Goal: Task Accomplishment & Management: Manage account settings

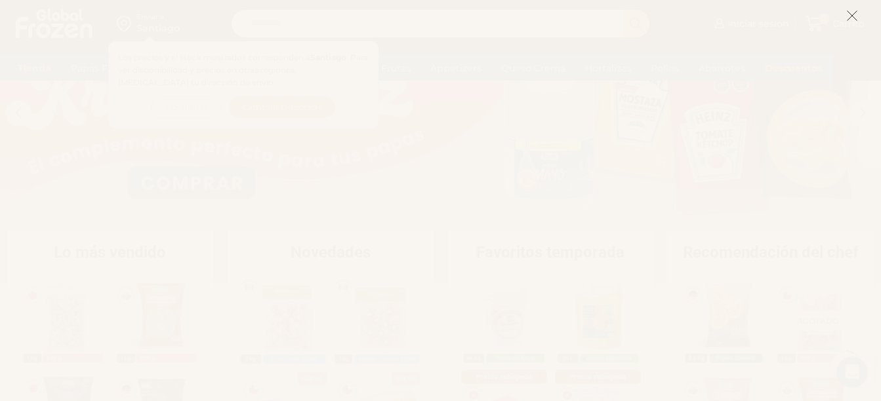
click at [851, 14] on icon at bounding box center [852, 16] width 12 height 12
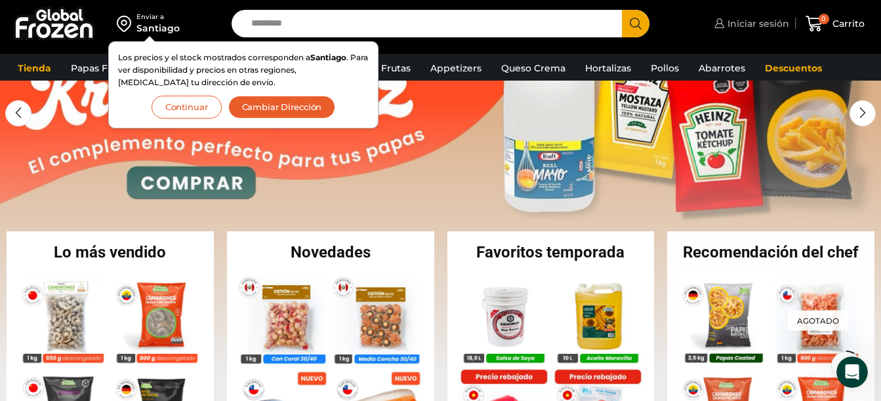
click at [752, 20] on span "Iniciar sesión" at bounding box center [756, 23] width 65 height 13
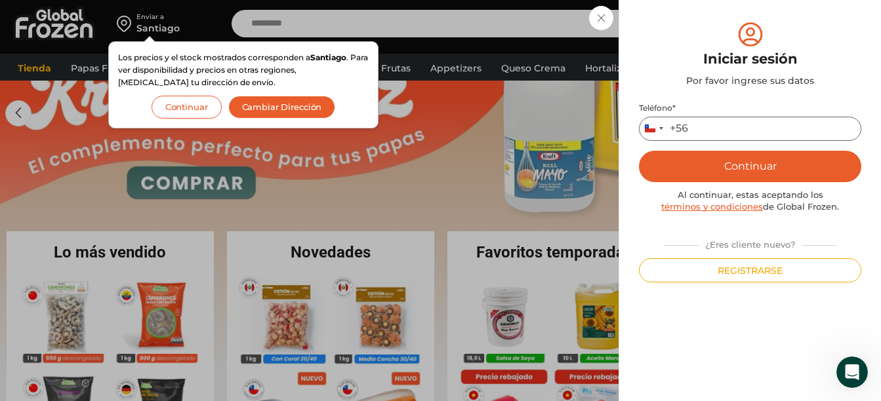
click at [796, 123] on input "Teléfono *" at bounding box center [750, 129] width 222 height 24
click at [750, 164] on button "Continuar" at bounding box center [750, 166] width 222 height 31
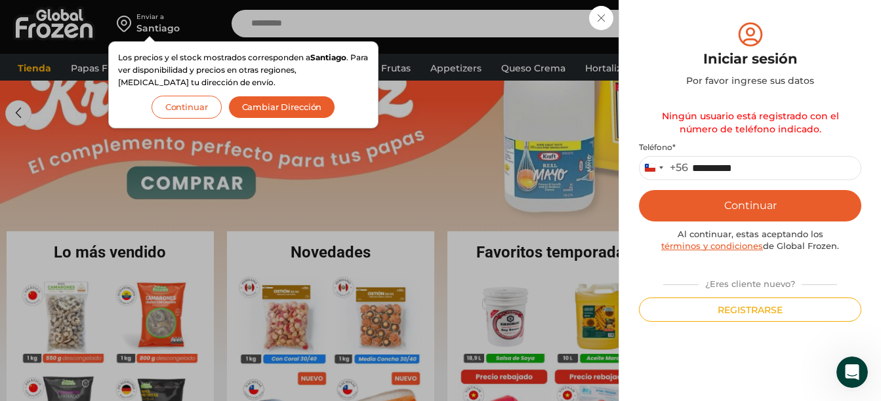
click at [163, 101] on button "Continuar" at bounding box center [186, 107] width 70 height 23
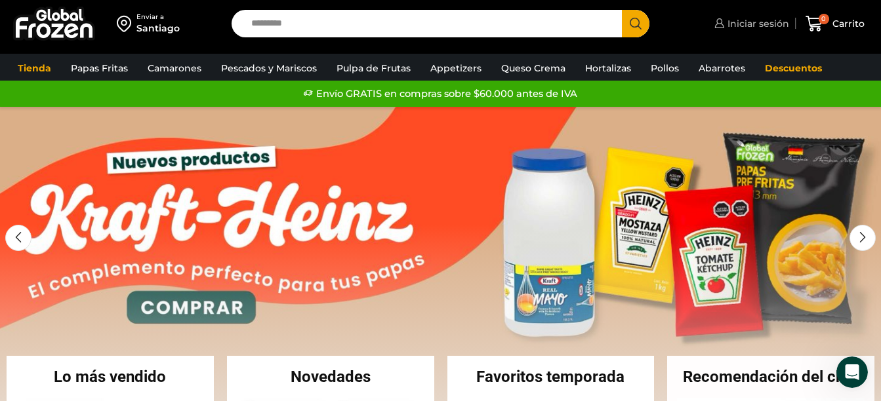
click at [759, 20] on span "Iniciar sesión" at bounding box center [756, 23] width 65 height 13
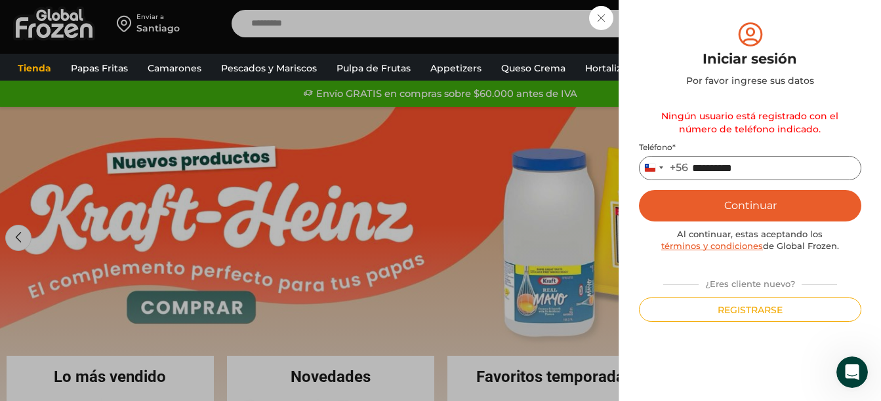
click at [693, 172] on input "**********" at bounding box center [750, 168] width 222 height 24
type input "*********"
click at [740, 209] on button "Continuar" at bounding box center [750, 205] width 222 height 31
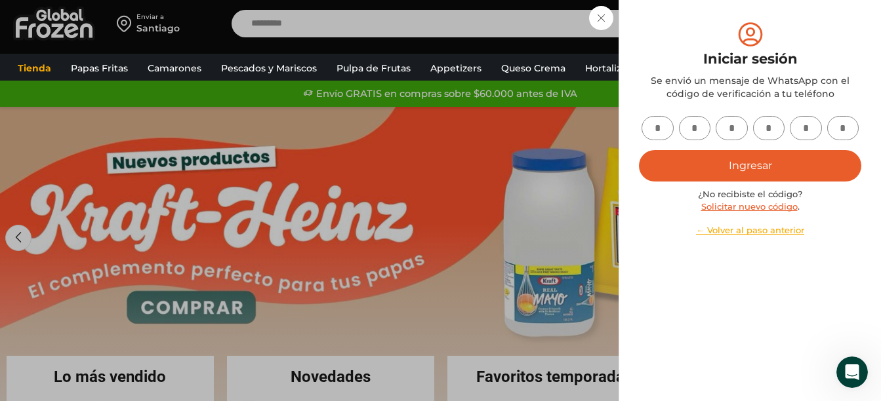
click at [658, 123] on input "text" at bounding box center [657, 128] width 32 height 24
type input "*"
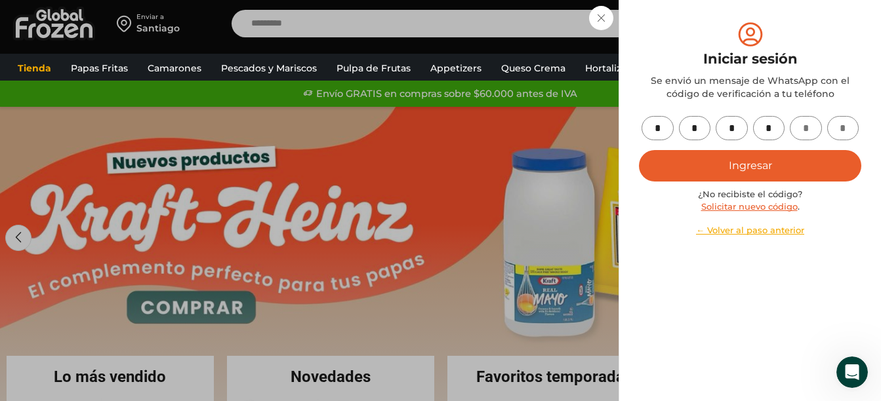
type input "*"
click at [712, 167] on button "Ingresar" at bounding box center [750, 165] width 222 height 31
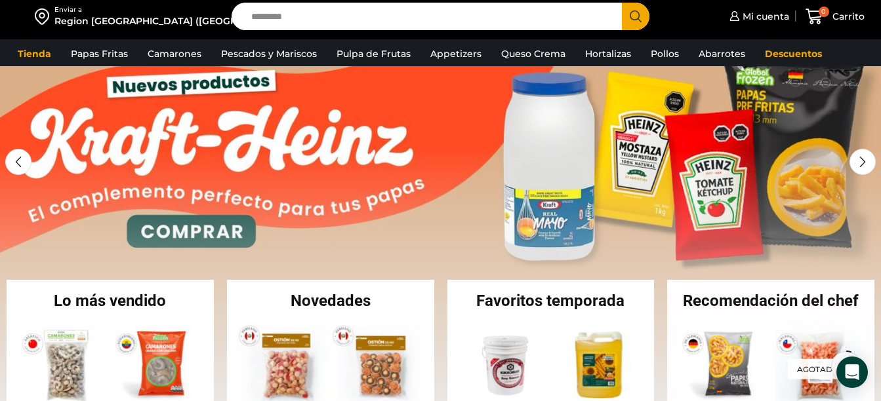
scroll to position [66, 0]
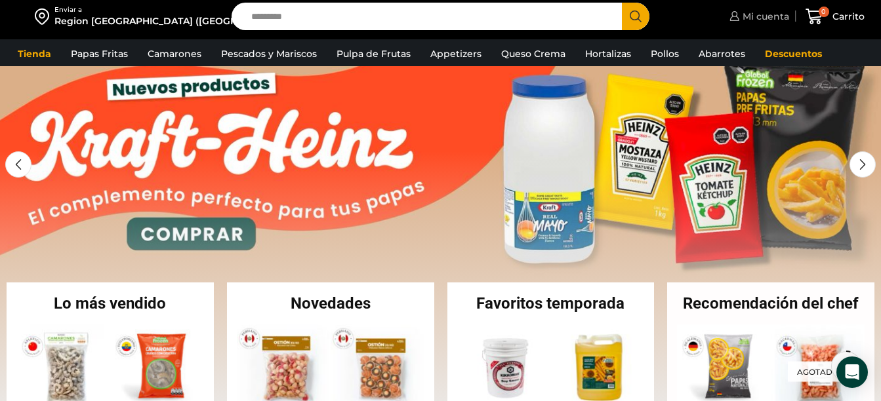
click at [774, 16] on span "Mi cuenta" at bounding box center [764, 16] width 50 height 13
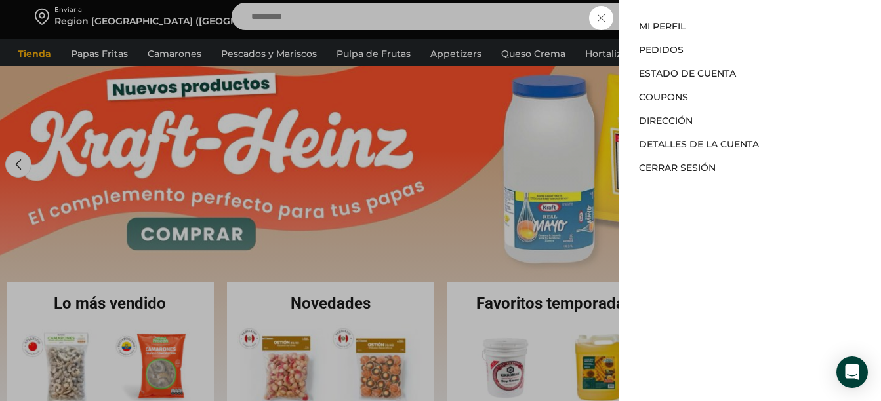
click at [726, 30] on div "Mi cuenta Mi cuenta Mi perfil Pedidos Descargas Estado de Cuenta Coupons Direcc…" at bounding box center [757, 16] width 63 height 26
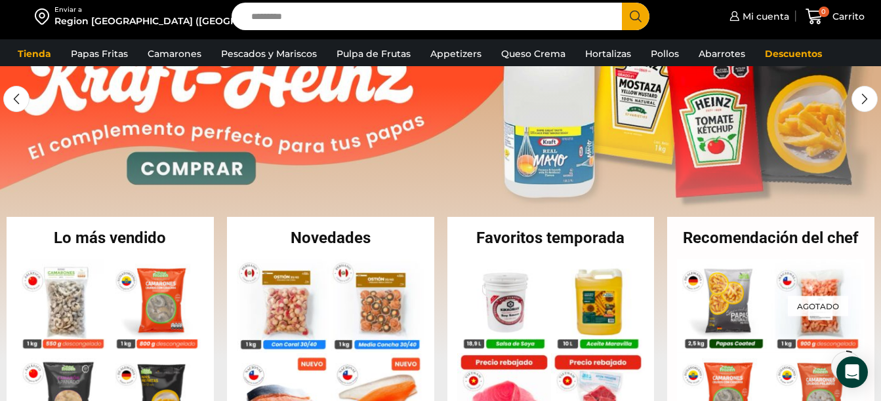
scroll to position [0, 0]
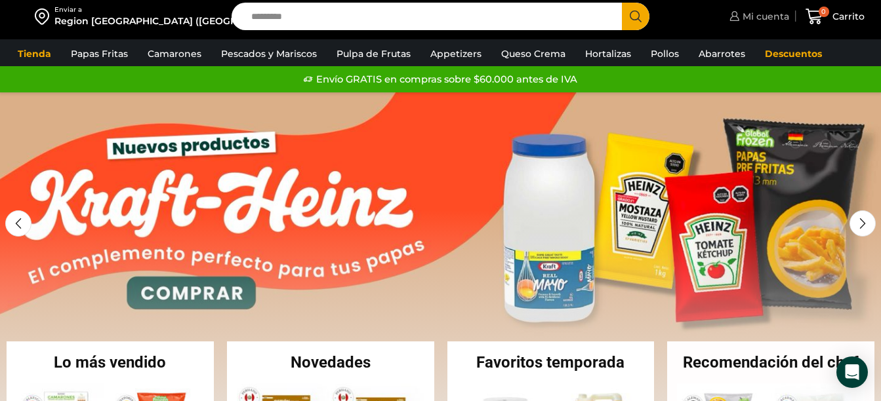
click at [743, 9] on link "Mi cuenta" at bounding box center [757, 16] width 63 height 26
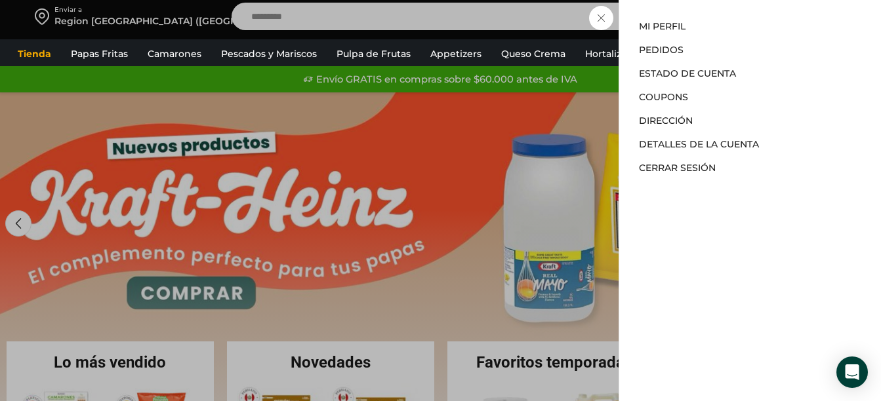
click at [726, 30] on div "Mi cuenta Mi cuenta Mi perfil Pedidos Descargas Estado de Cuenta Coupons Direcc…" at bounding box center [757, 16] width 63 height 26
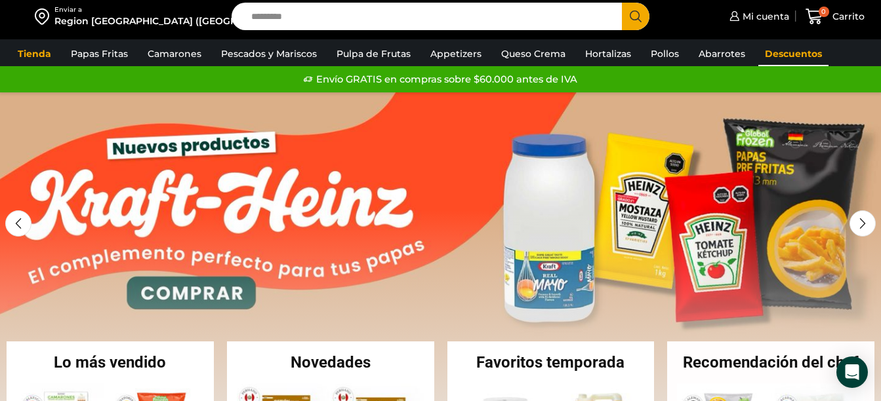
click at [790, 51] on link "Descuentos" at bounding box center [793, 53] width 70 height 25
